Goal: Use online tool/utility: Use online tool/utility

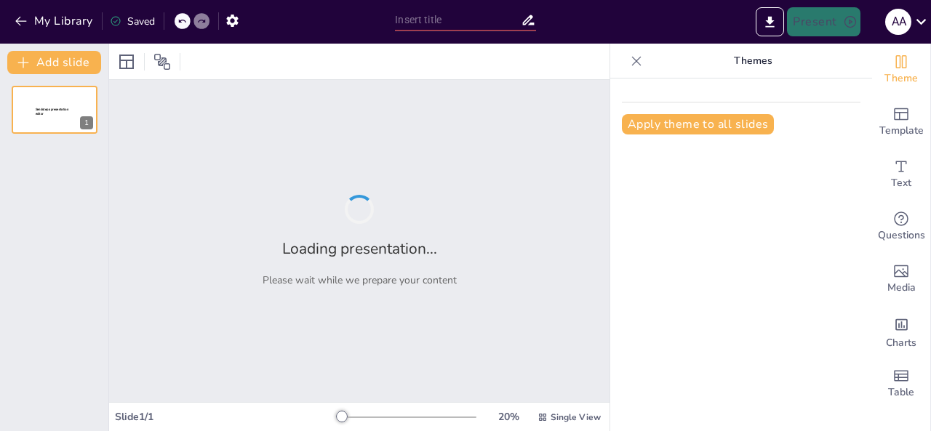
type input "Thriving Amidst Hardship: Practical Approaches for [DEMOGRAPHIC_DATA]"
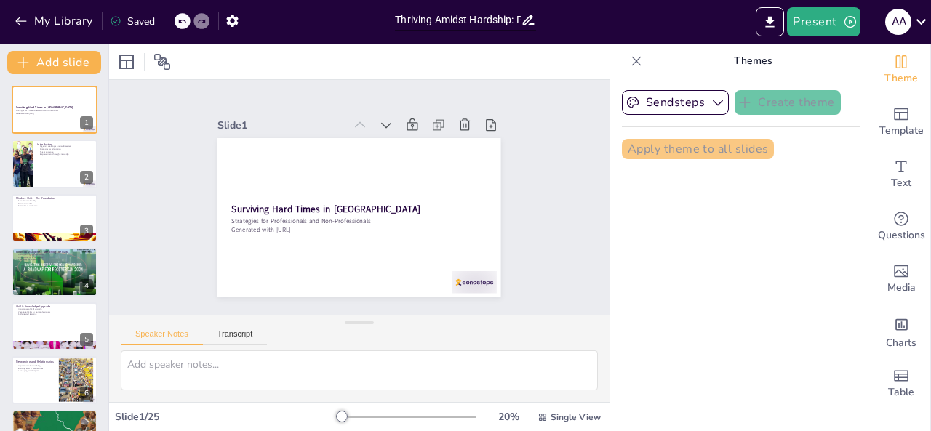
checkbox input "true"
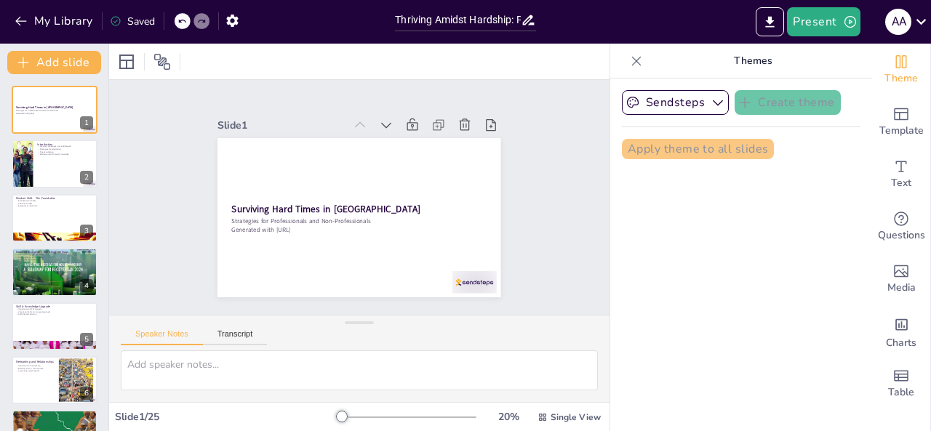
checkbox input "true"
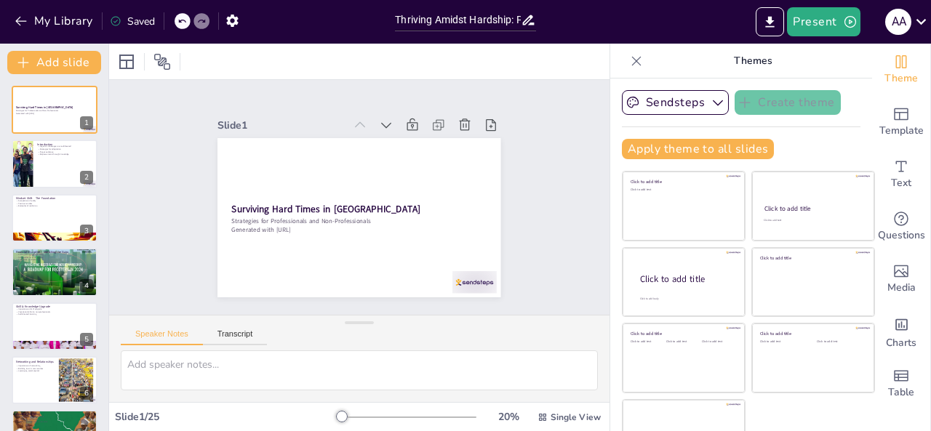
checkbox input "true"
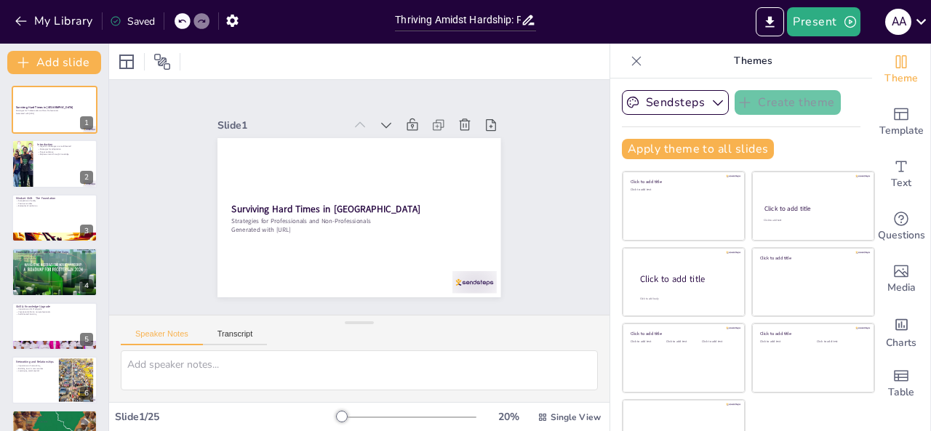
checkbox input "true"
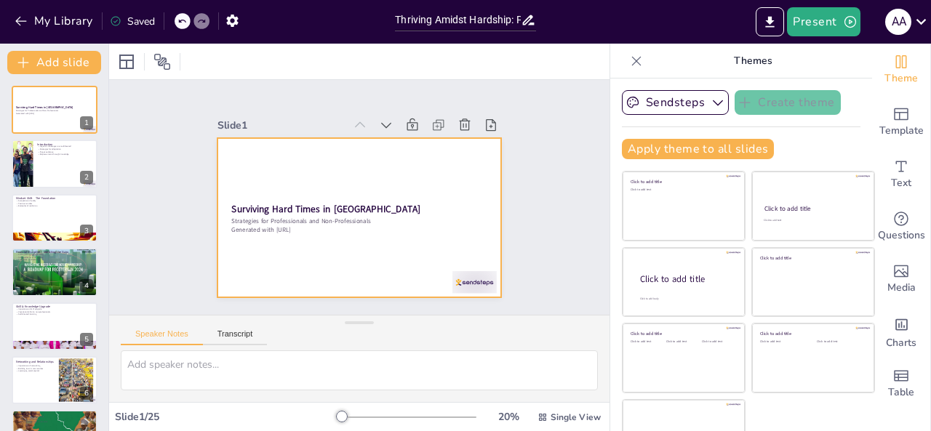
checkbox input "true"
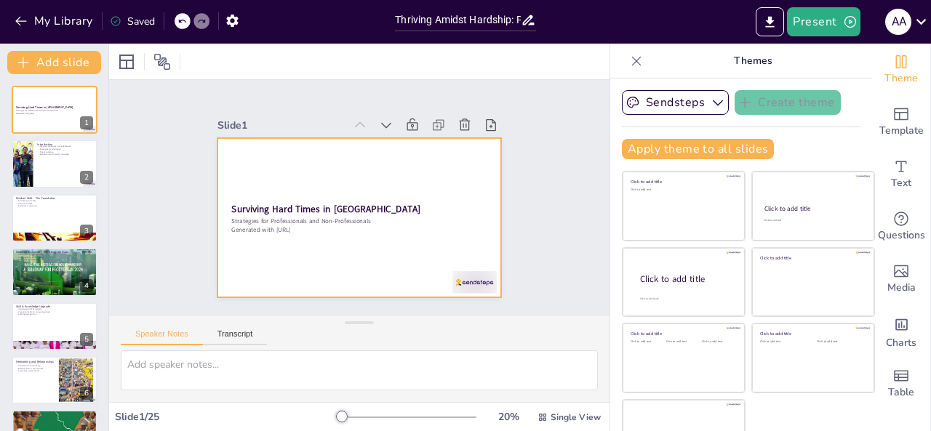
checkbox input "true"
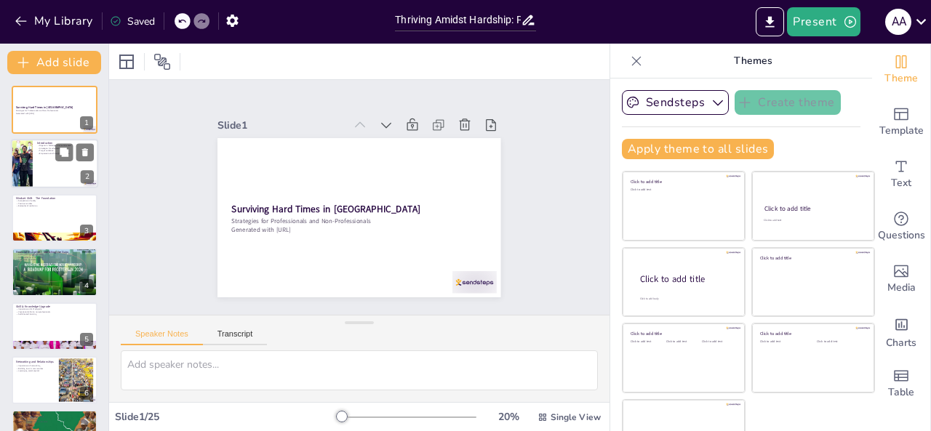
checkbox input "true"
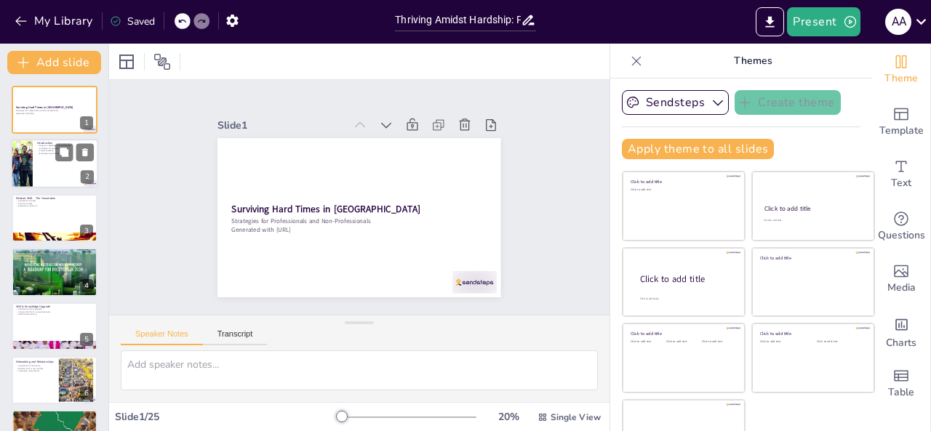
checkbox input "true"
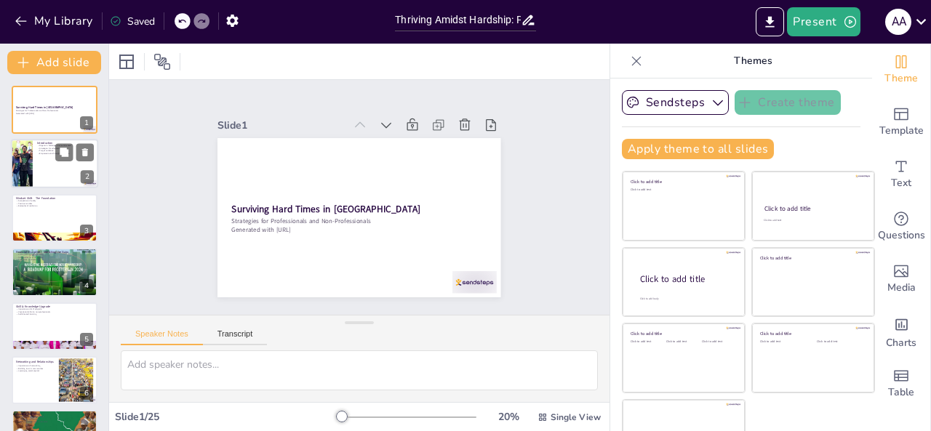
checkbox input "true"
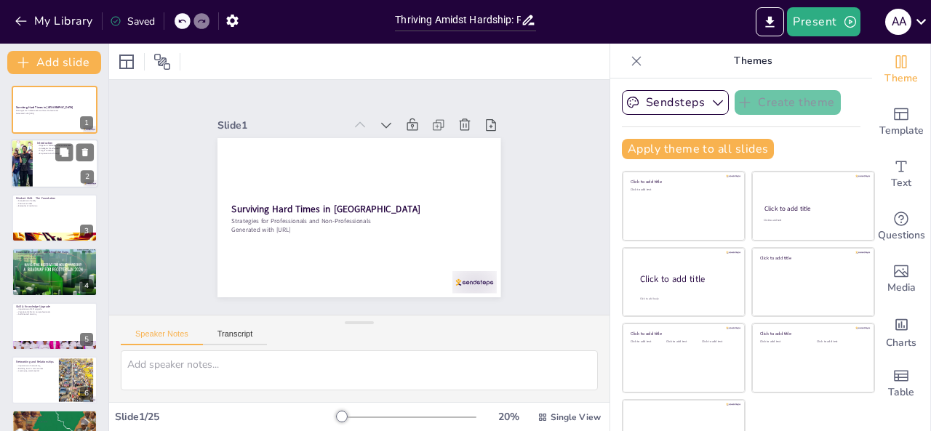
checkbox input "true"
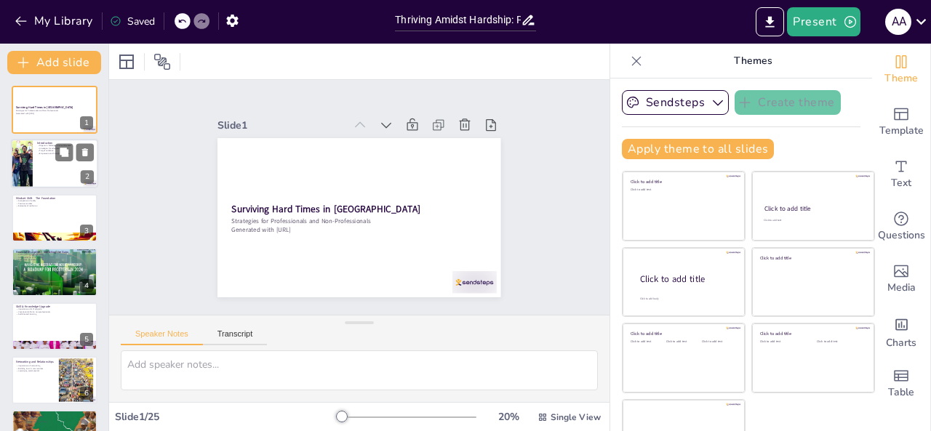
checkbox input "true"
click at [47, 175] on div at bounding box center [54, 164] width 87 height 49
type textarea "The challenges facing [GEOGRAPHIC_DATA] [DATE] are complex and interconnected, …"
checkbox input "true"
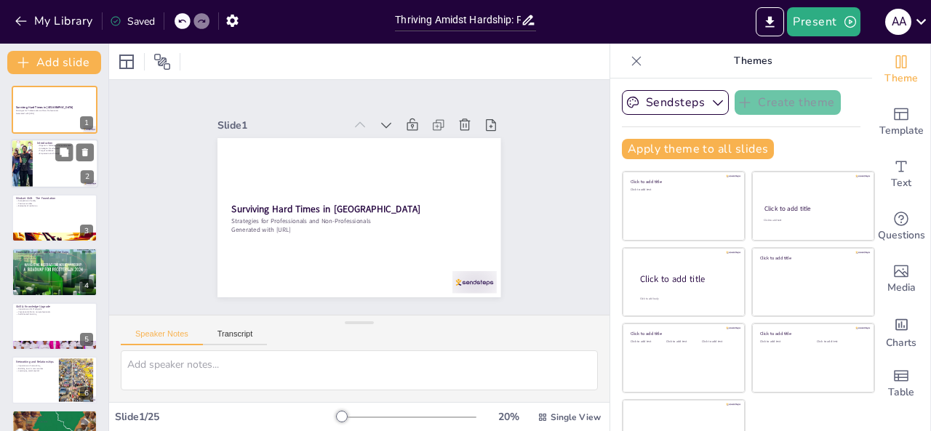
checkbox input "true"
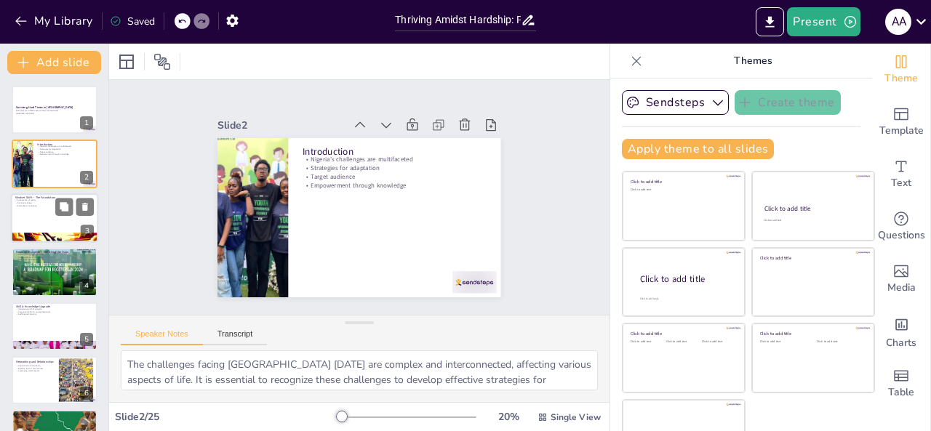
checkbox input "true"
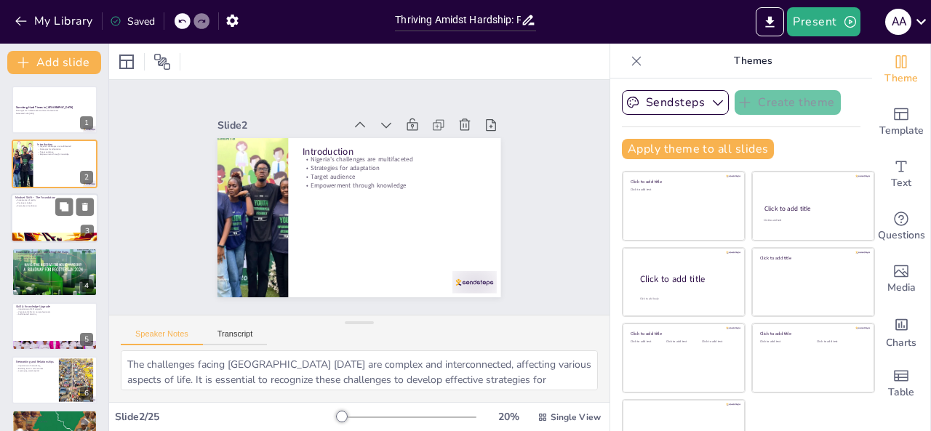
checkbox input "true"
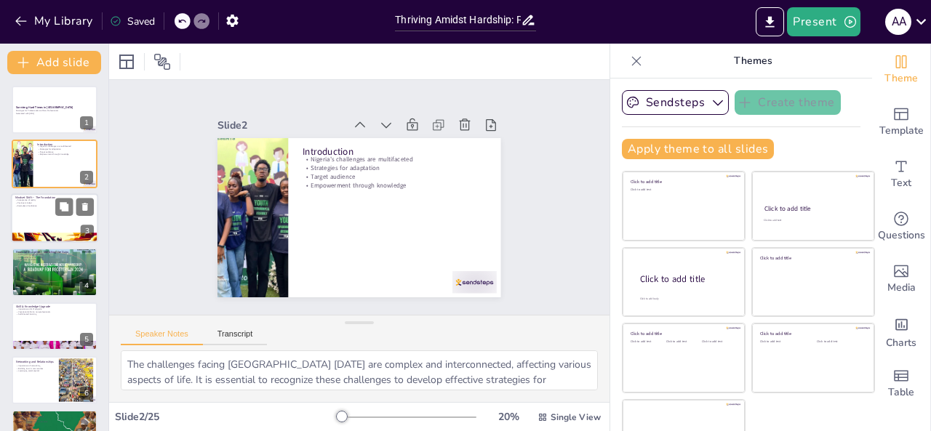
checkbox input "true"
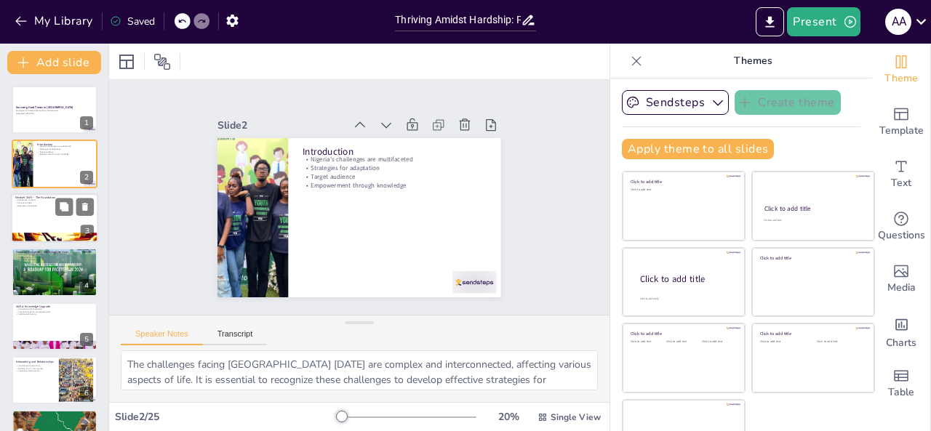
checkbox input "true"
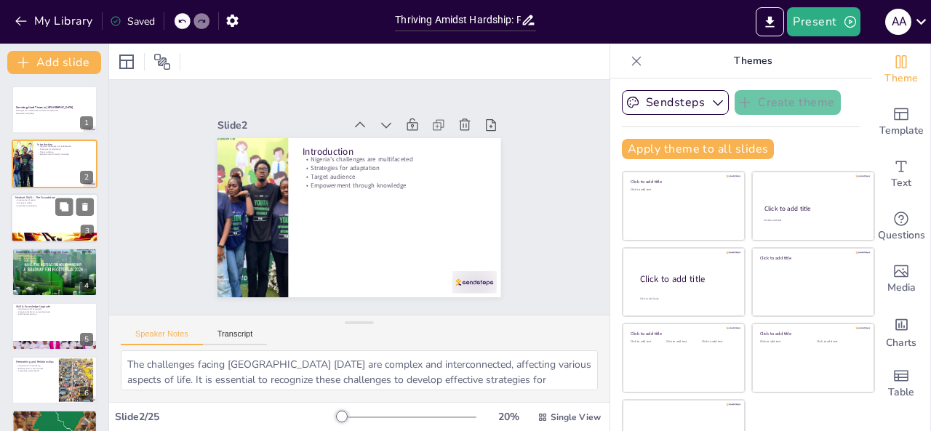
checkbox input "true"
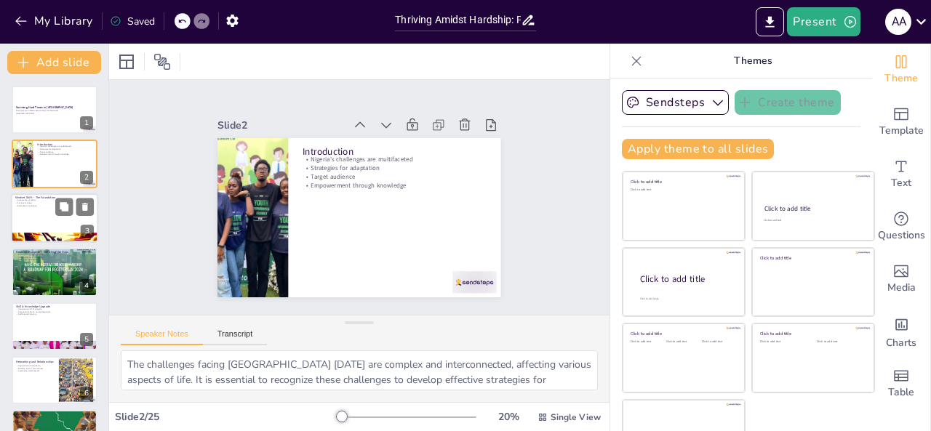
checkbox input "true"
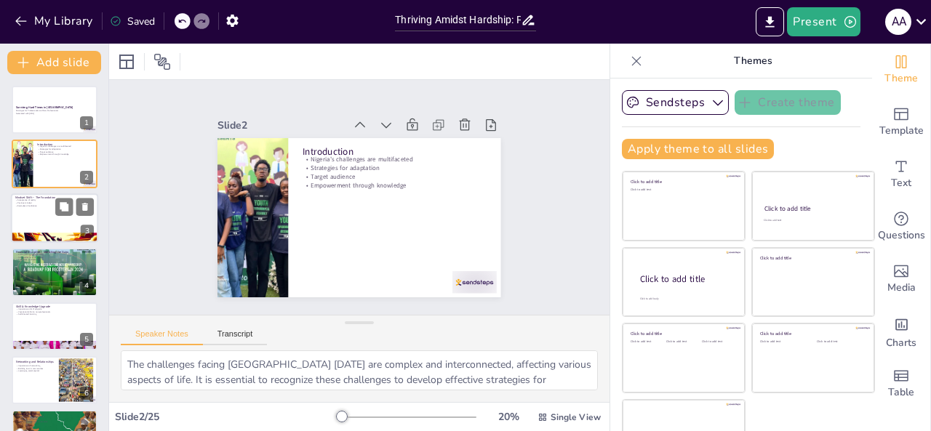
checkbox input "true"
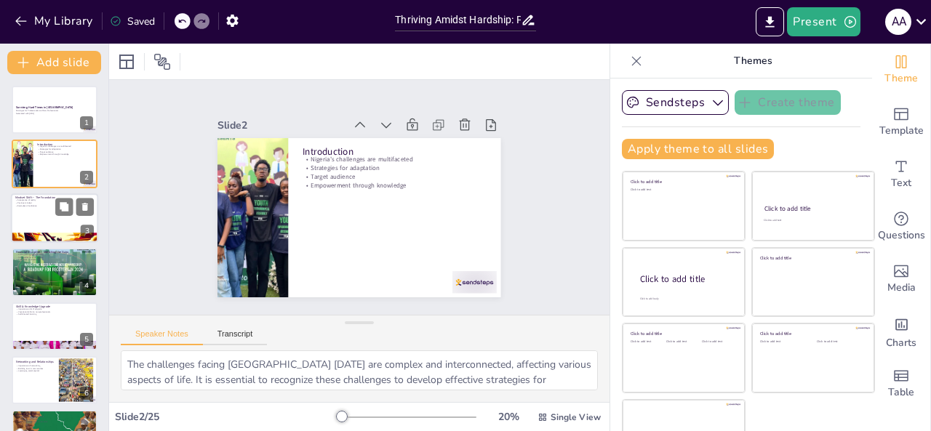
checkbox input "true"
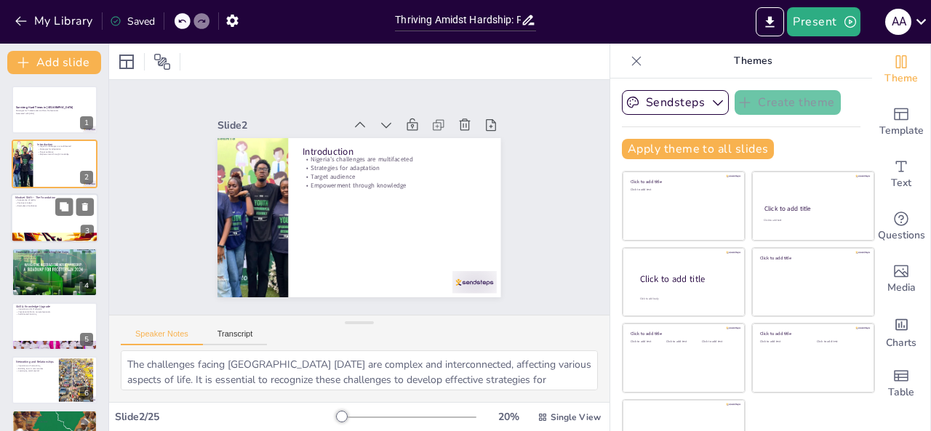
checkbox input "true"
click at [49, 228] on div at bounding box center [54, 218] width 87 height 49
type textarea "Accepting reality is fundamental to moving forward. It allows individuals to co…"
checkbox input "true"
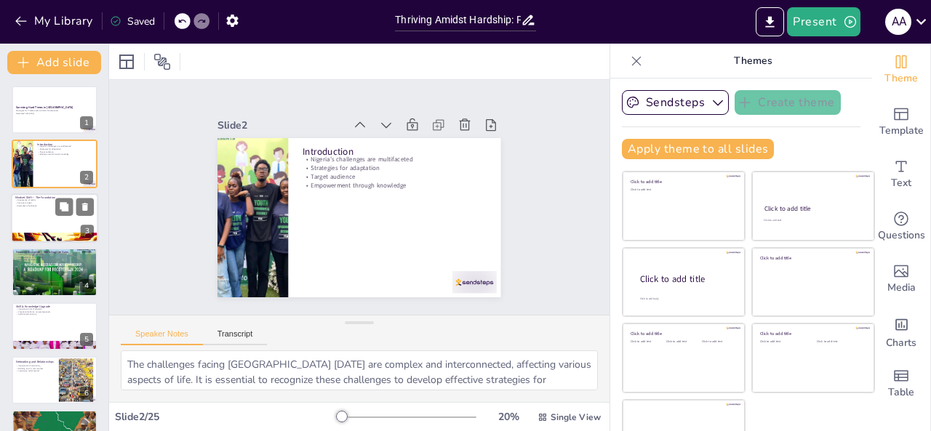
checkbox input "true"
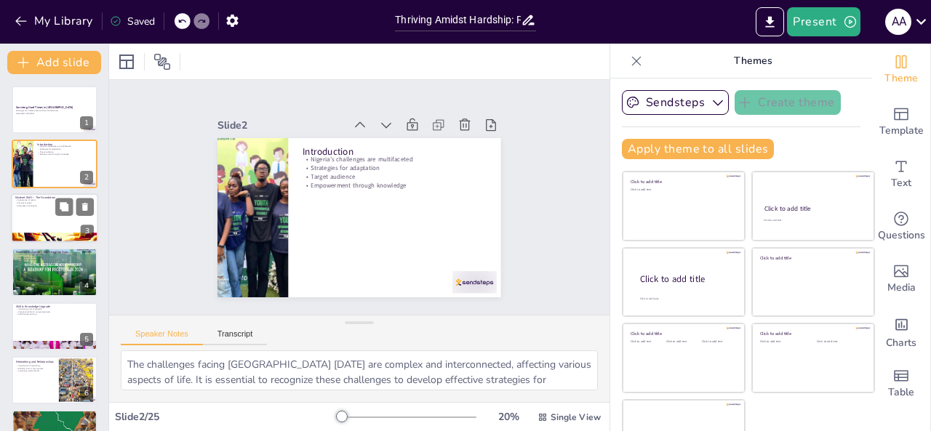
checkbox input "true"
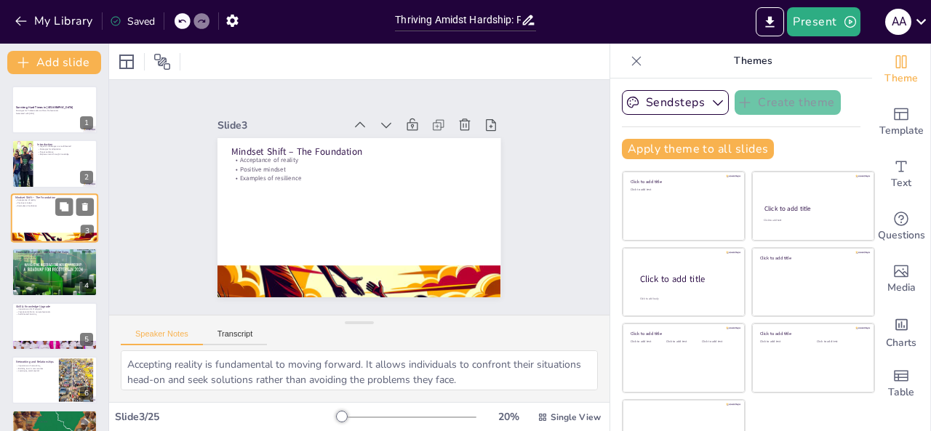
checkbox input "true"
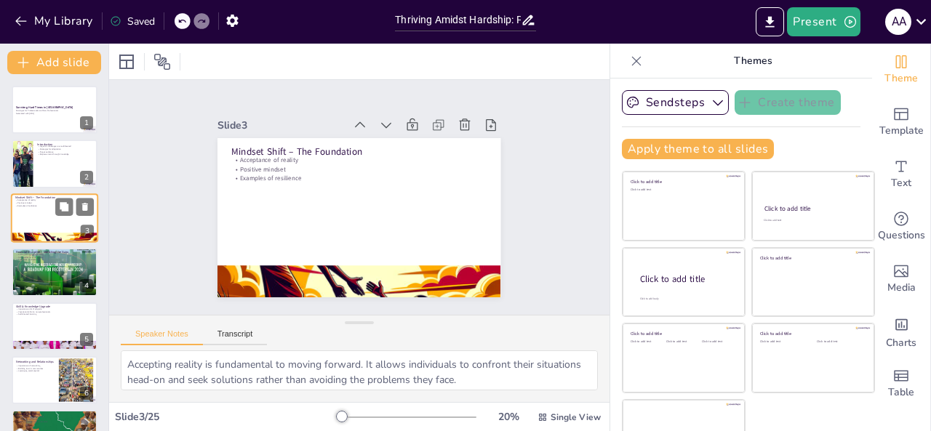
checkbox input "true"
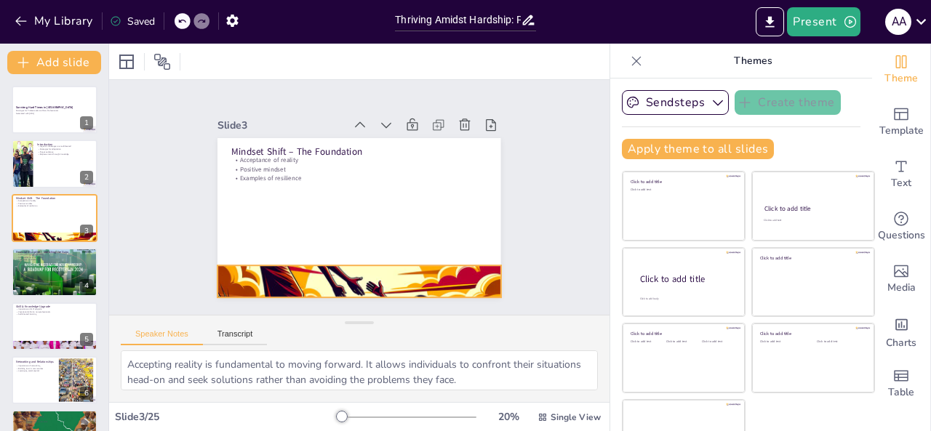
checkbox input "true"
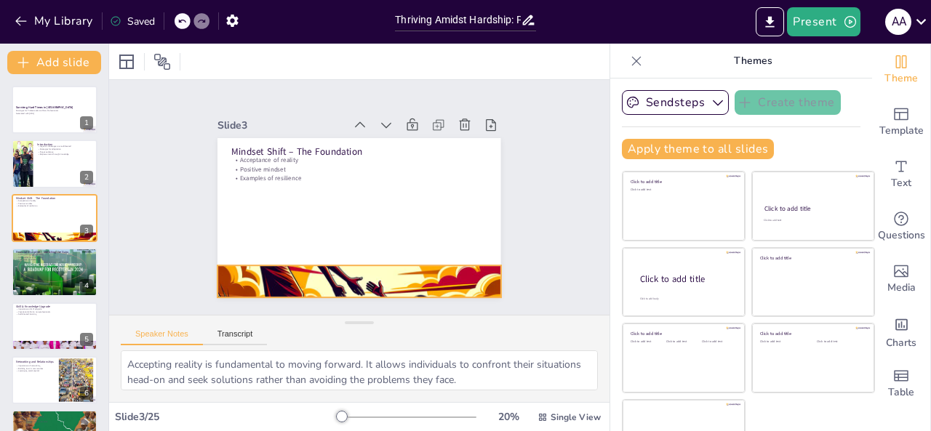
checkbox input "true"
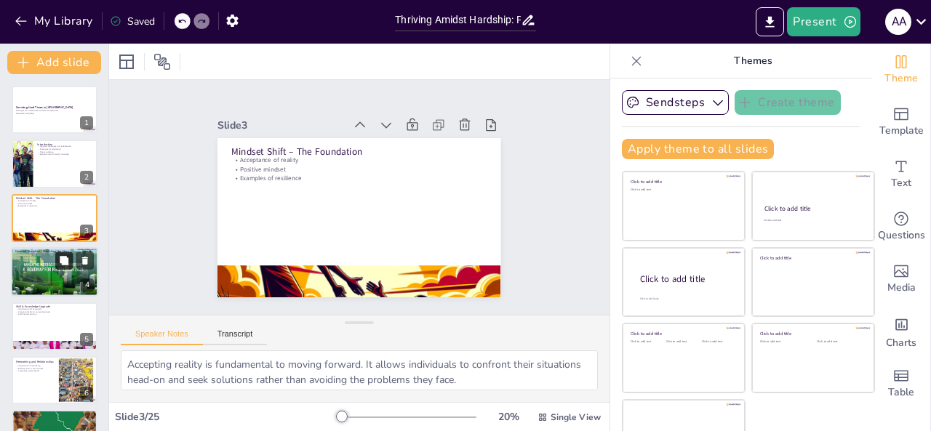
checkbox input "true"
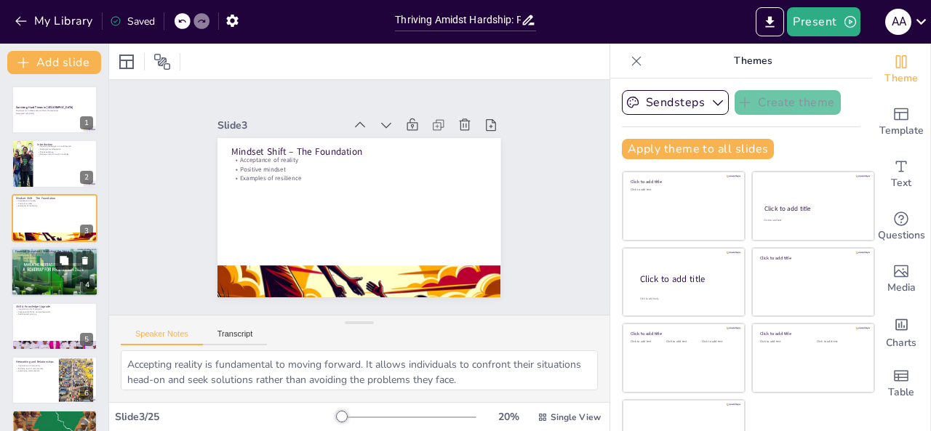
checkbox input "true"
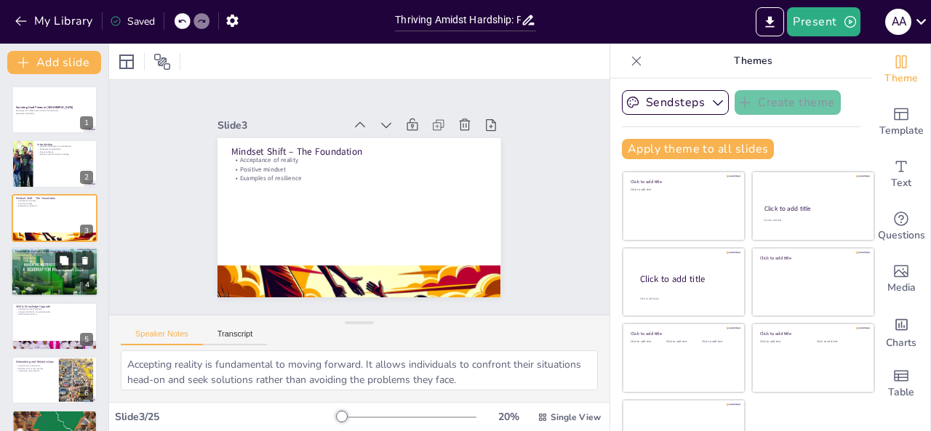
checkbox input "true"
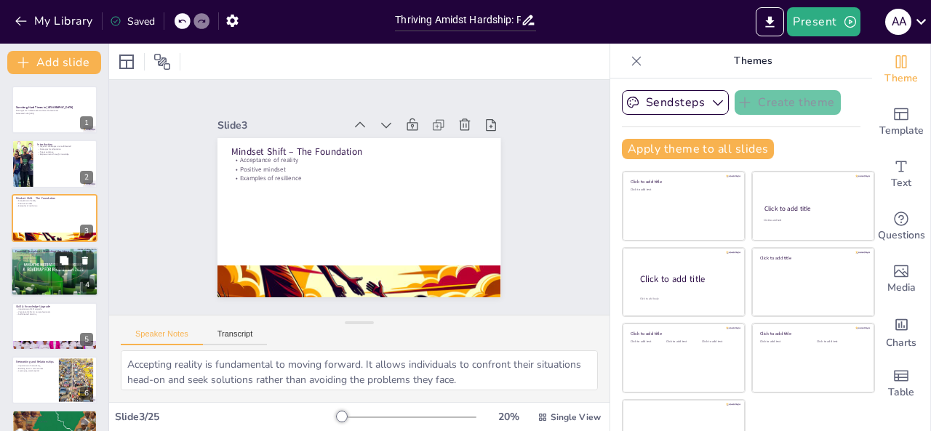
checkbox input "true"
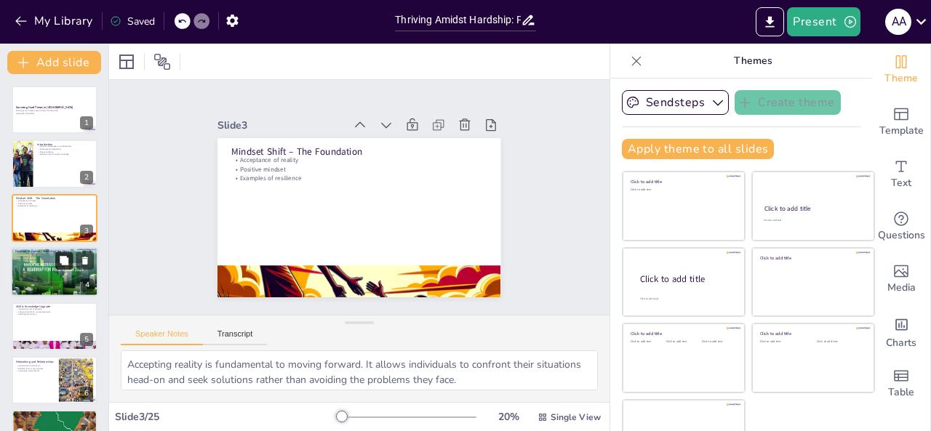
checkbox input "true"
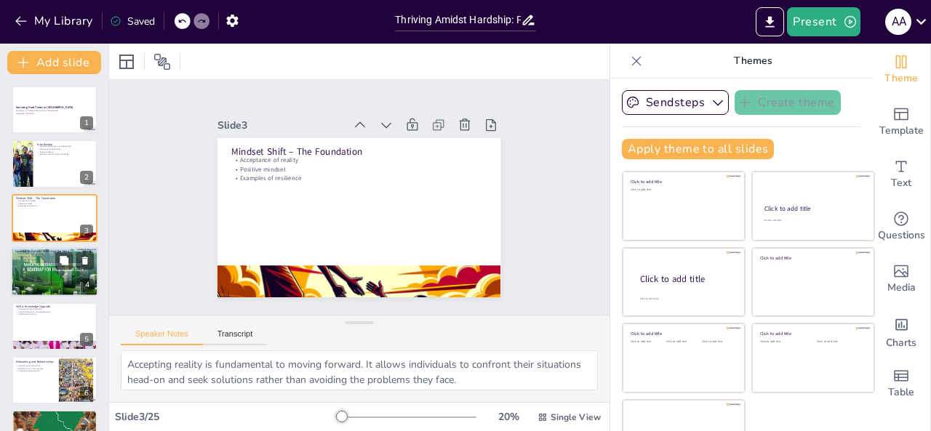
checkbox input "true"
click at [58, 270] on div at bounding box center [54, 271] width 87 height 49
type textarea "Understanding the difference between needs and wants is crucial for effective b…"
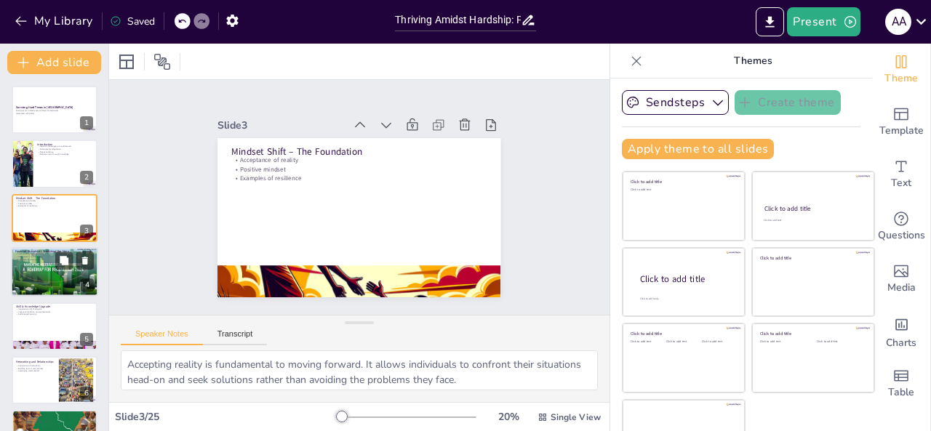
checkbox input "true"
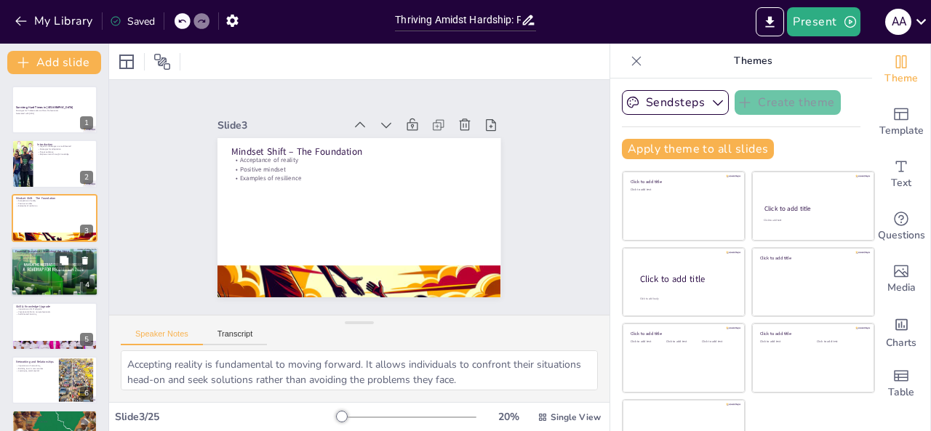
checkbox input "true"
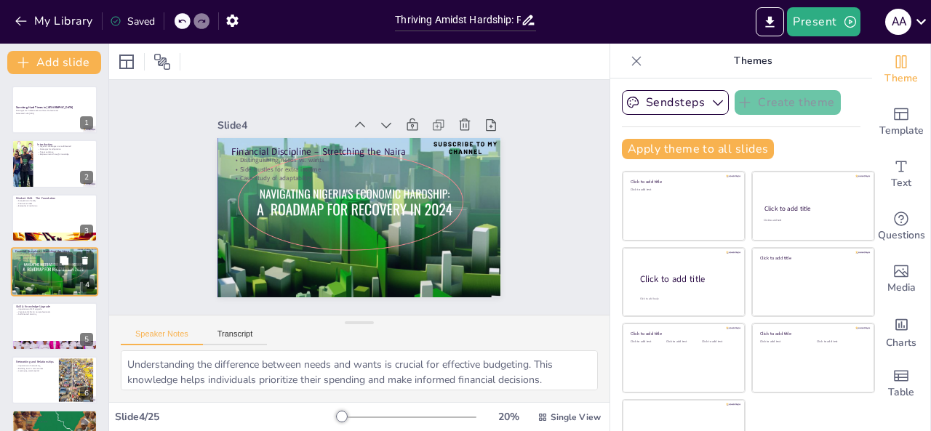
scroll to position [19, 0]
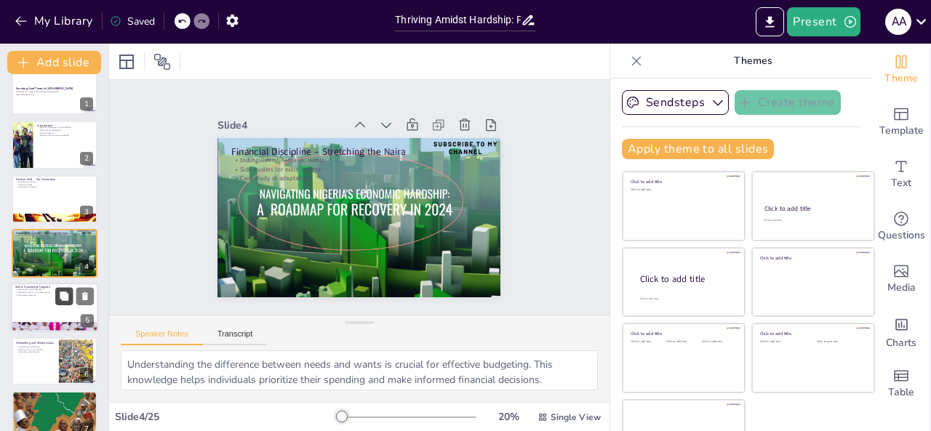
checkbox input "true"
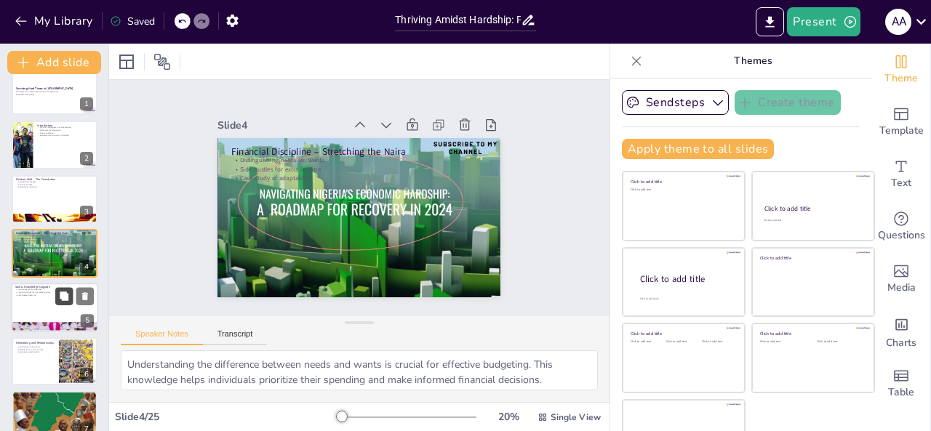
checkbox input "true"
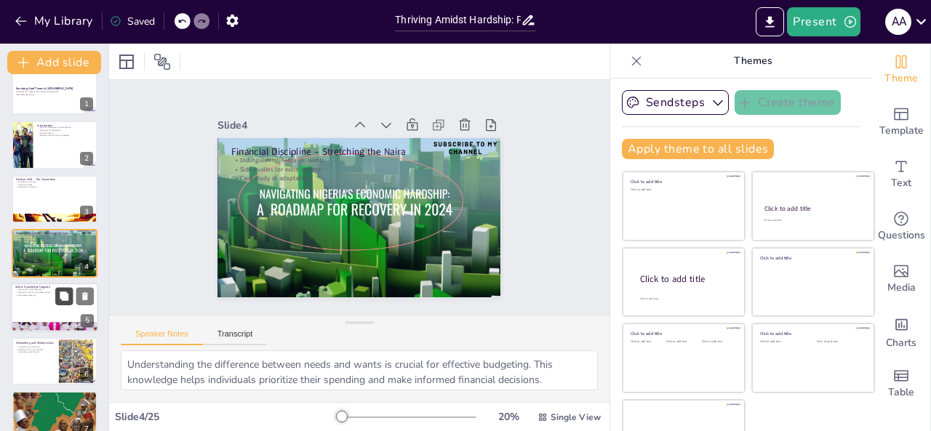
checkbox input "true"
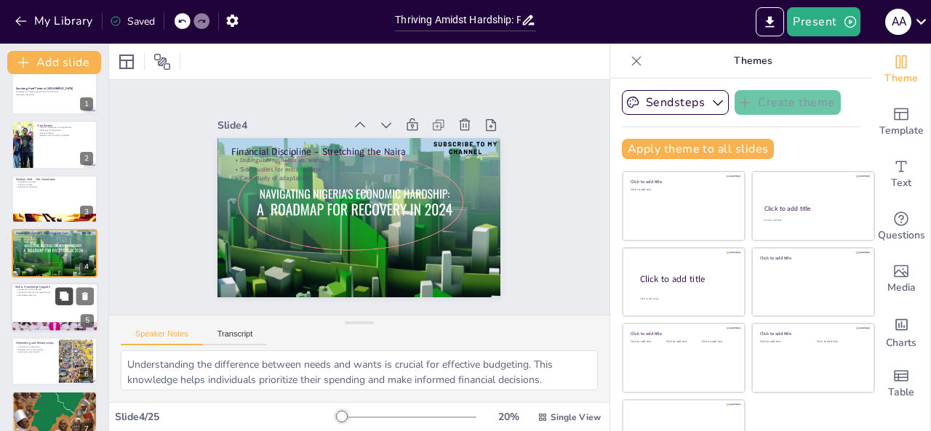
checkbox input "true"
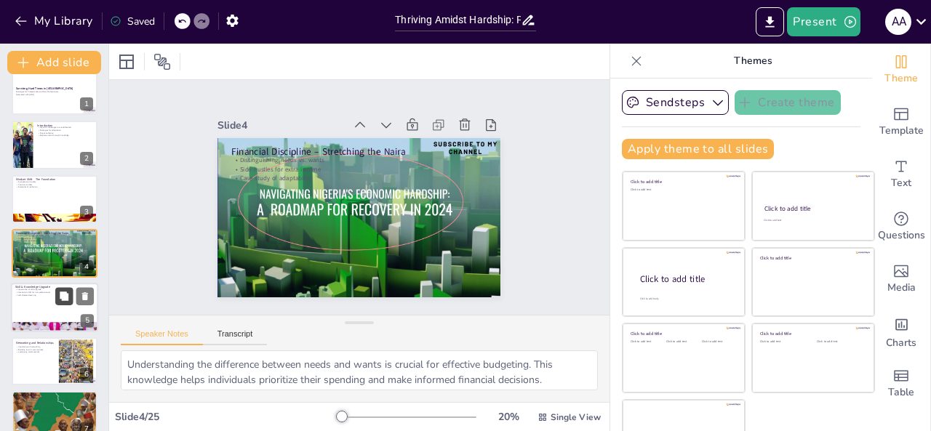
checkbox input "true"
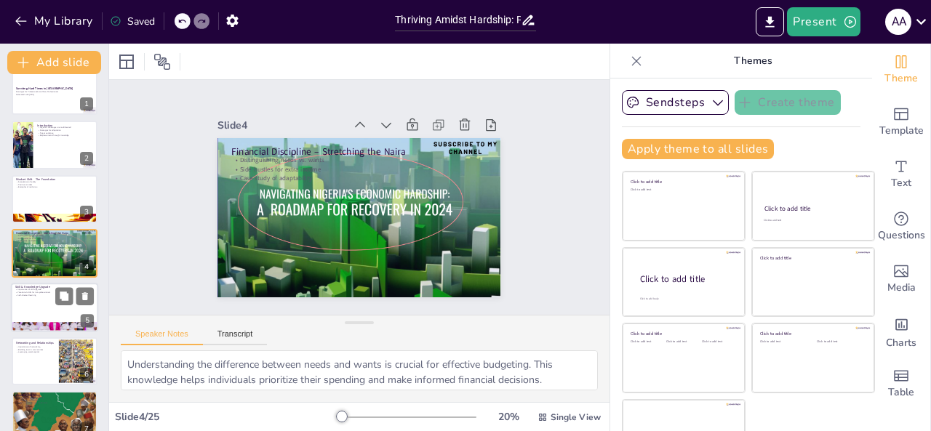
checkbox input "true"
click at [36, 305] on div at bounding box center [54, 307] width 87 height 49
type textarea "Upgrading skills is vital in maintaining competitiveness in the job market. Con…"
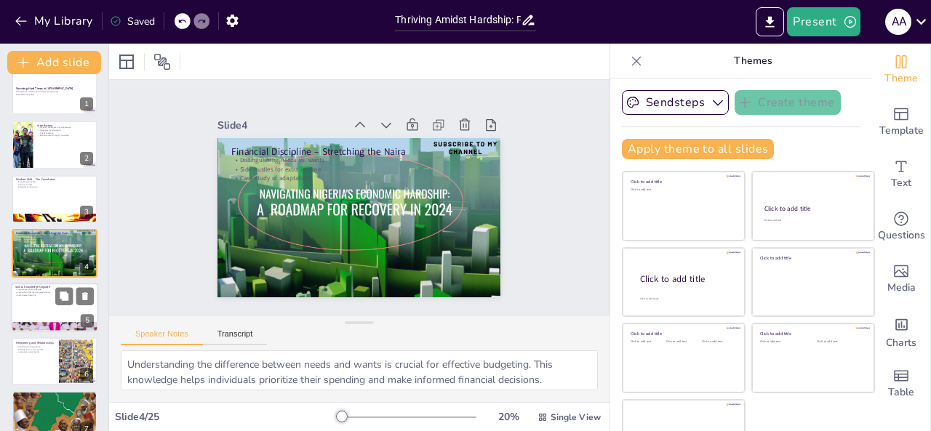
checkbox input "true"
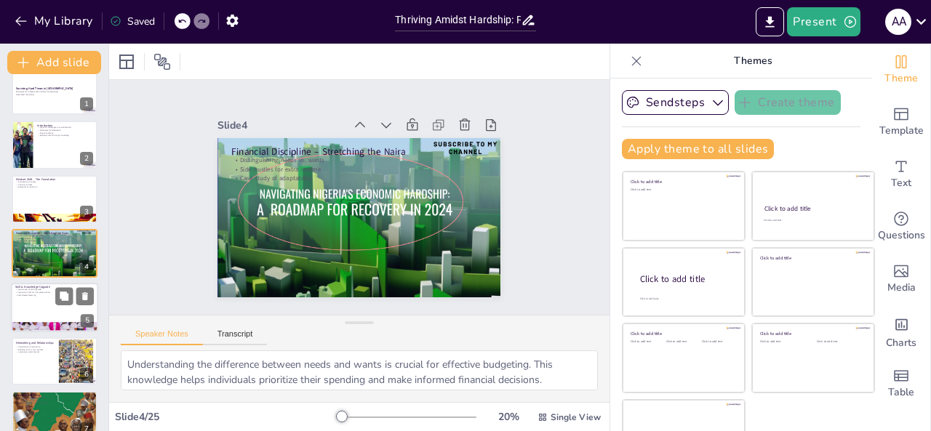
checkbox input "true"
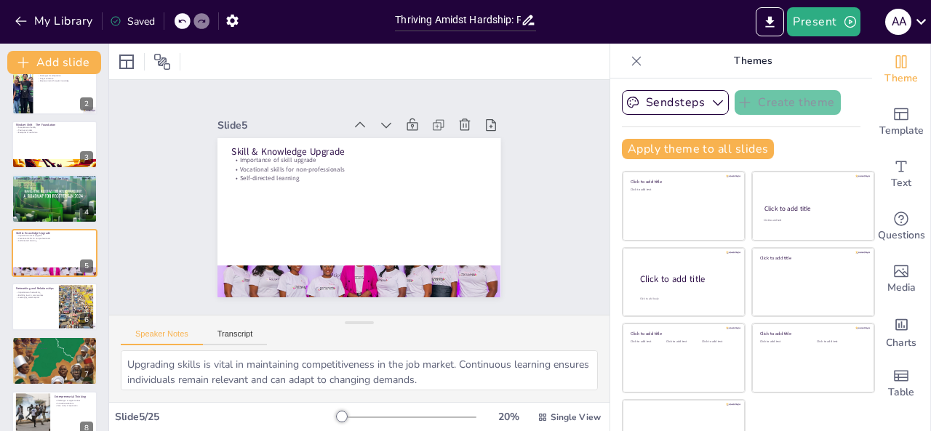
checkbox input "true"
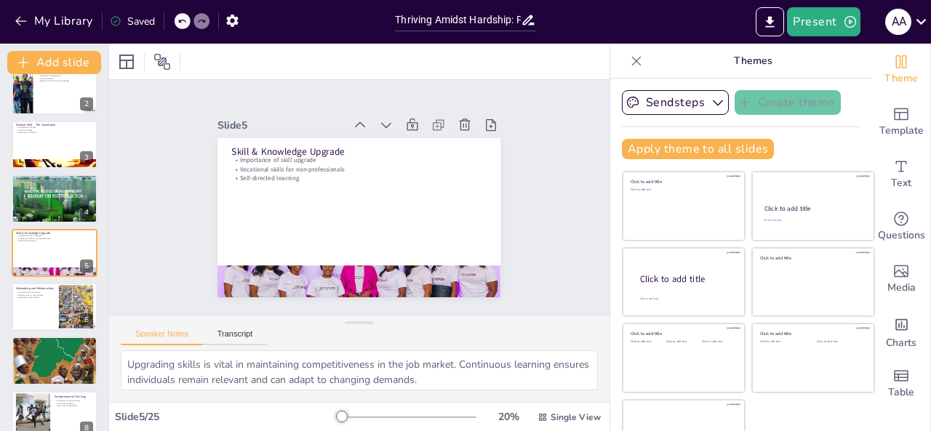
checkbox input "true"
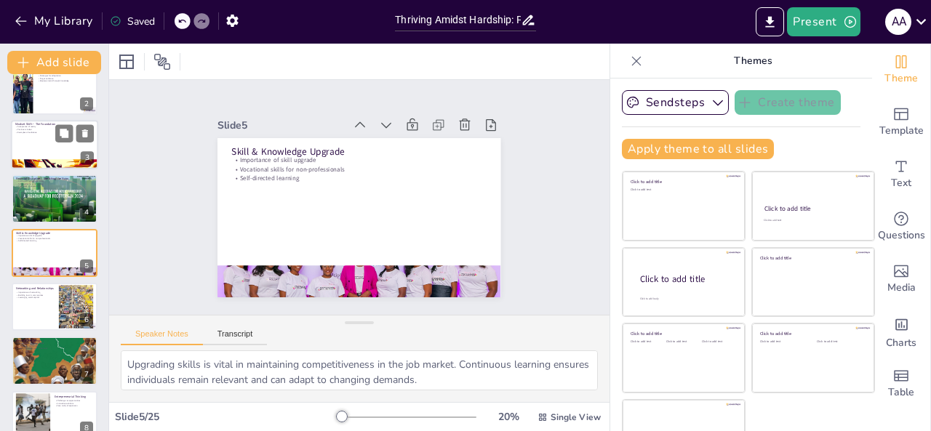
checkbox input "true"
click at [45, 138] on div at bounding box center [54, 144] width 87 height 49
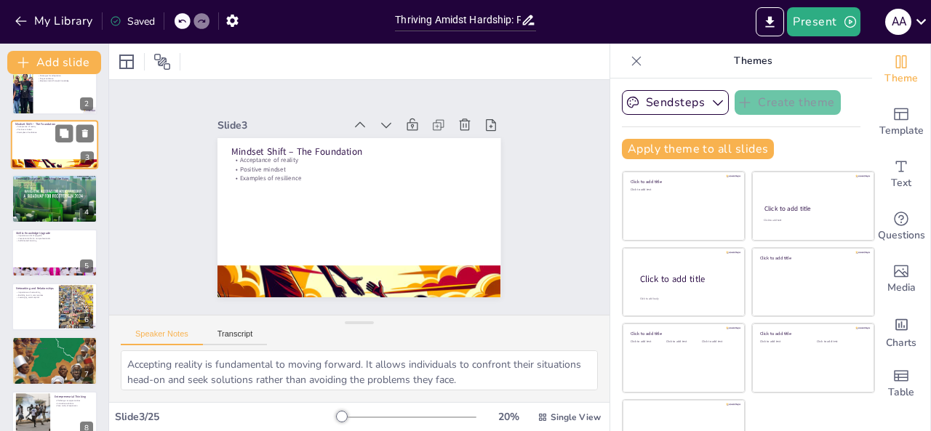
scroll to position [0, 0]
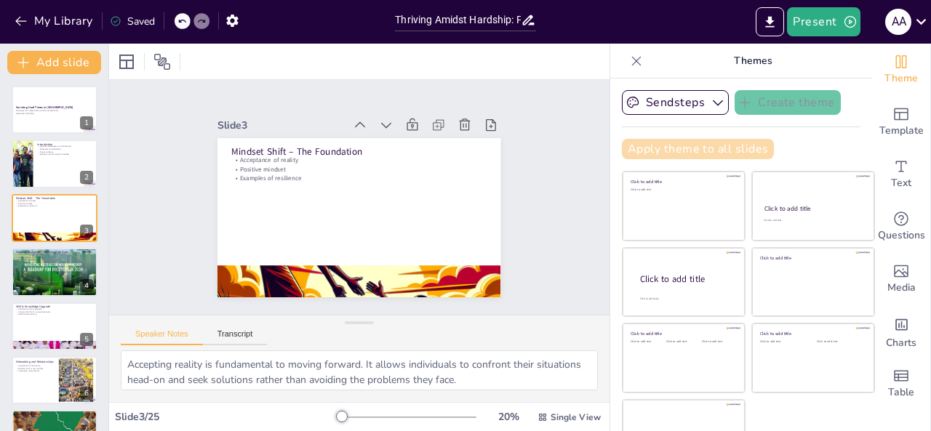
click at [674, 152] on button "Apply theme to all slides" at bounding box center [698, 149] width 152 height 20
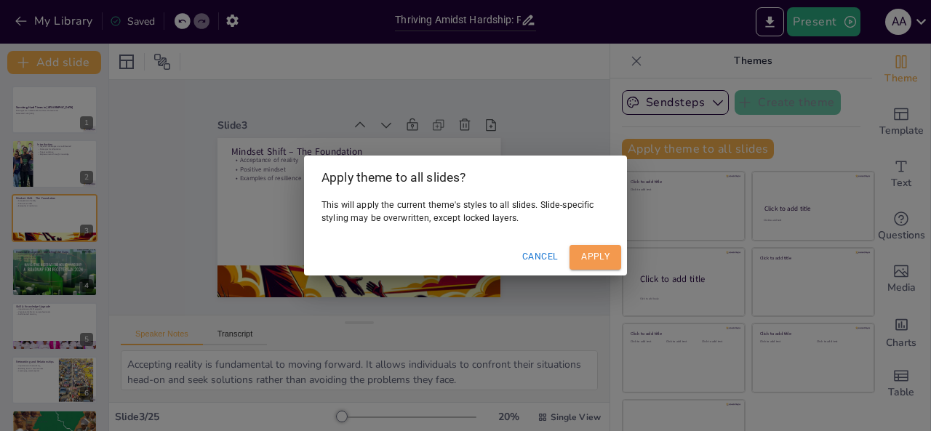
click at [579, 255] on button "Apply" at bounding box center [596, 257] width 52 height 24
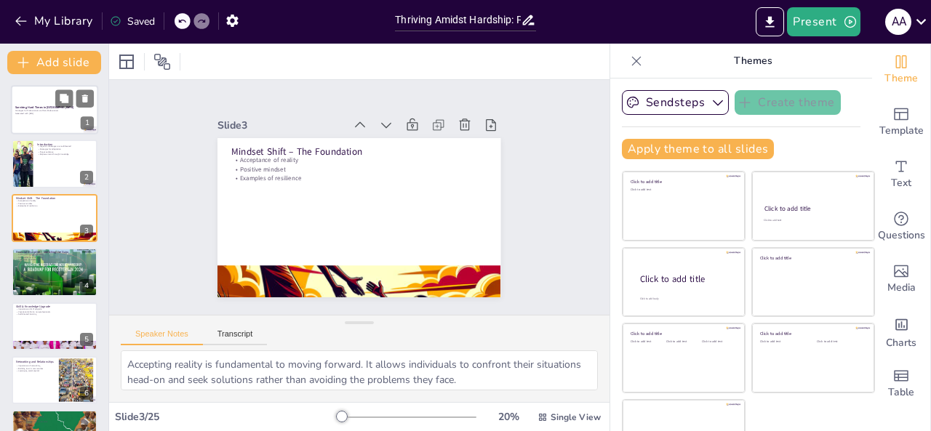
click at [46, 103] on div at bounding box center [54, 109] width 87 height 49
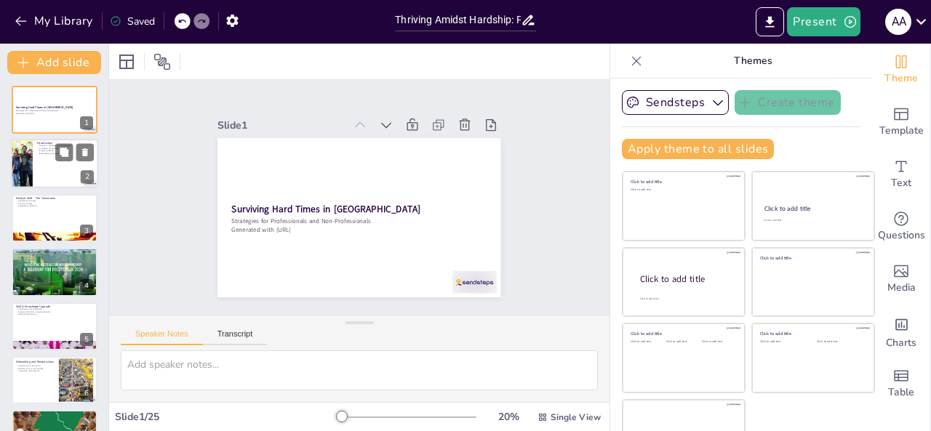
click at [42, 168] on div at bounding box center [54, 164] width 87 height 49
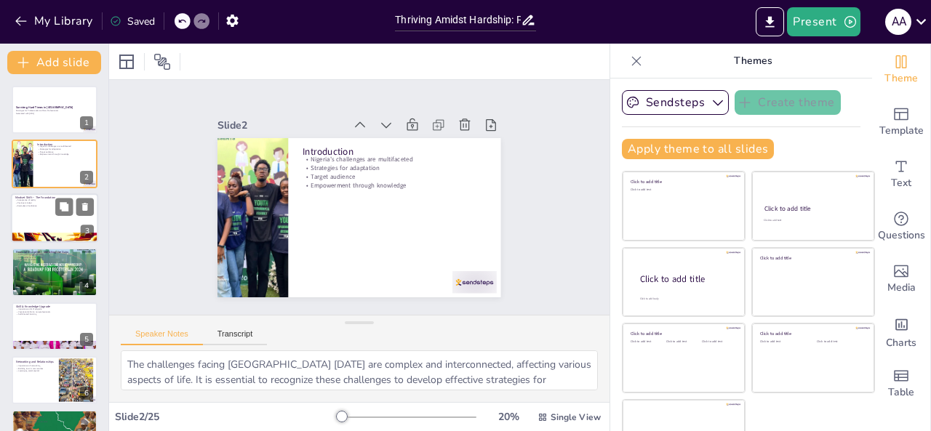
click at [54, 210] on div at bounding box center [54, 218] width 87 height 49
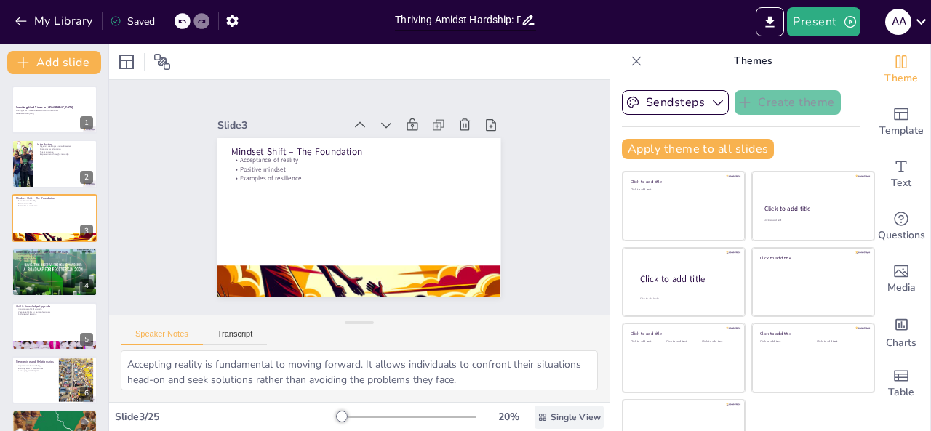
click at [551, 415] on span "Single View" at bounding box center [576, 418] width 50 height 12
click at [540, 363] on div "Single View" at bounding box center [537, 355] width 88 height 29
click at [769, 15] on icon "Export to PowerPoint" at bounding box center [770, 22] width 15 height 15
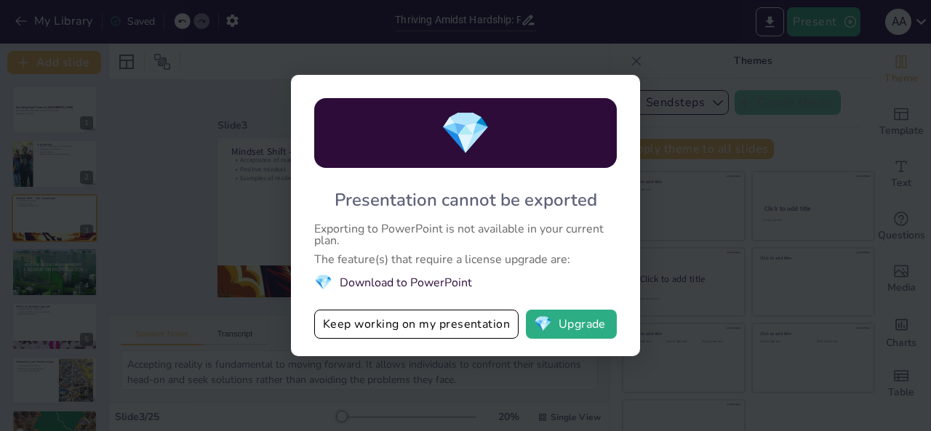
click at [753, 248] on div "💎 Presentation cannot be exported Exporting to PowerPoint is not available in y…" at bounding box center [465, 215] width 931 height 431
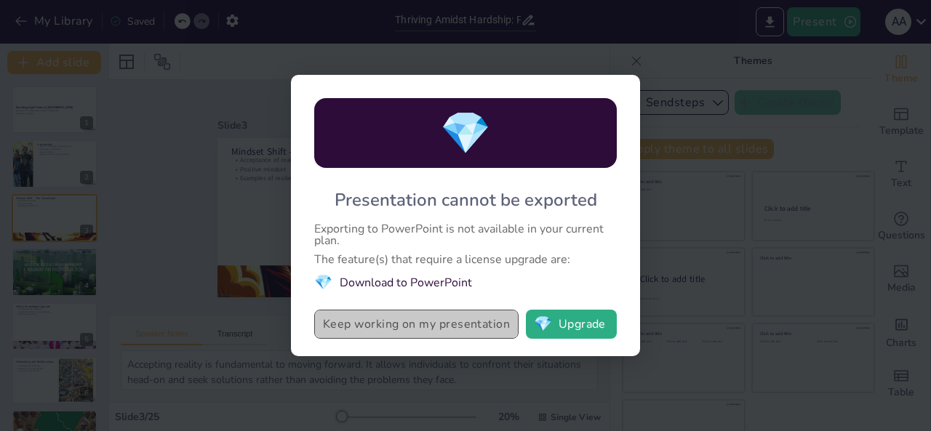
click at [404, 325] on button "Keep working on my presentation" at bounding box center [416, 324] width 204 height 29
